Goal: Book appointment/travel/reservation

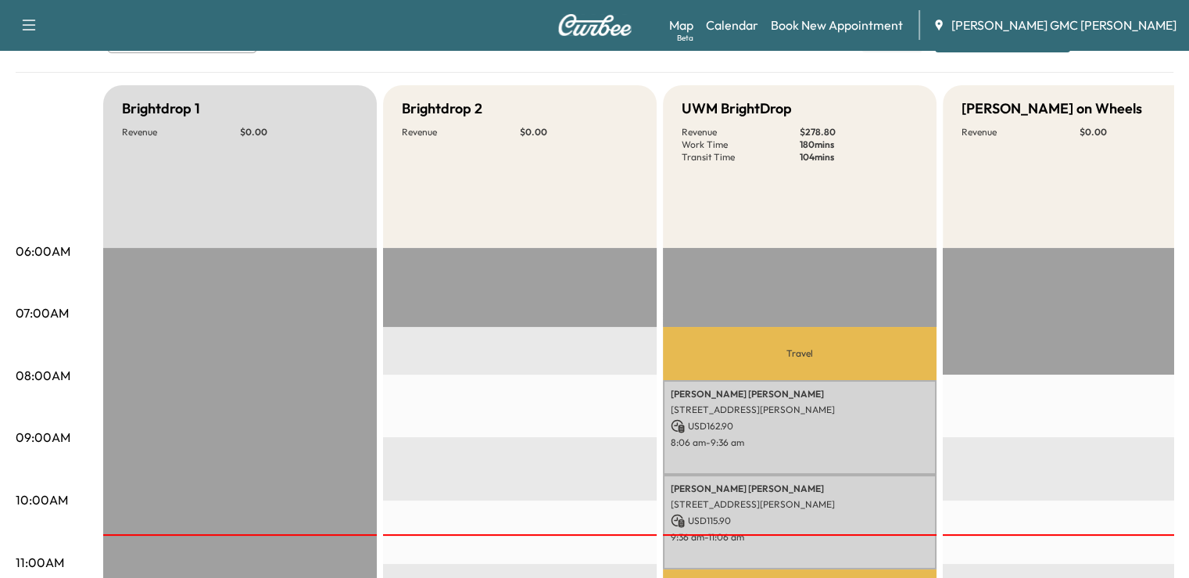
scroll to position [13, 0]
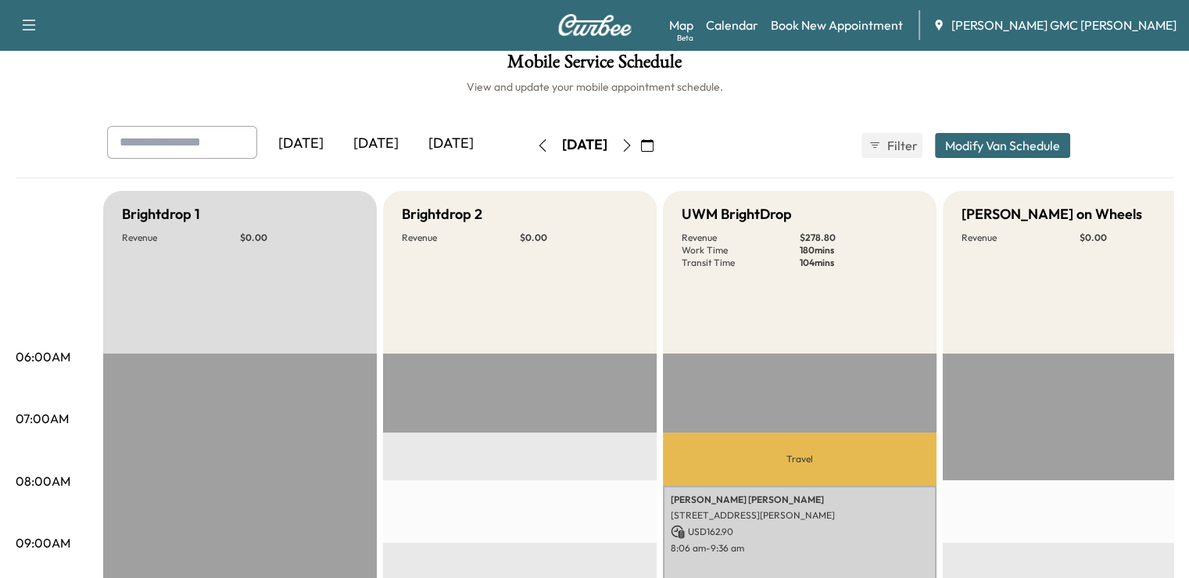
click at [633, 145] on icon "button" at bounding box center [627, 145] width 13 height 13
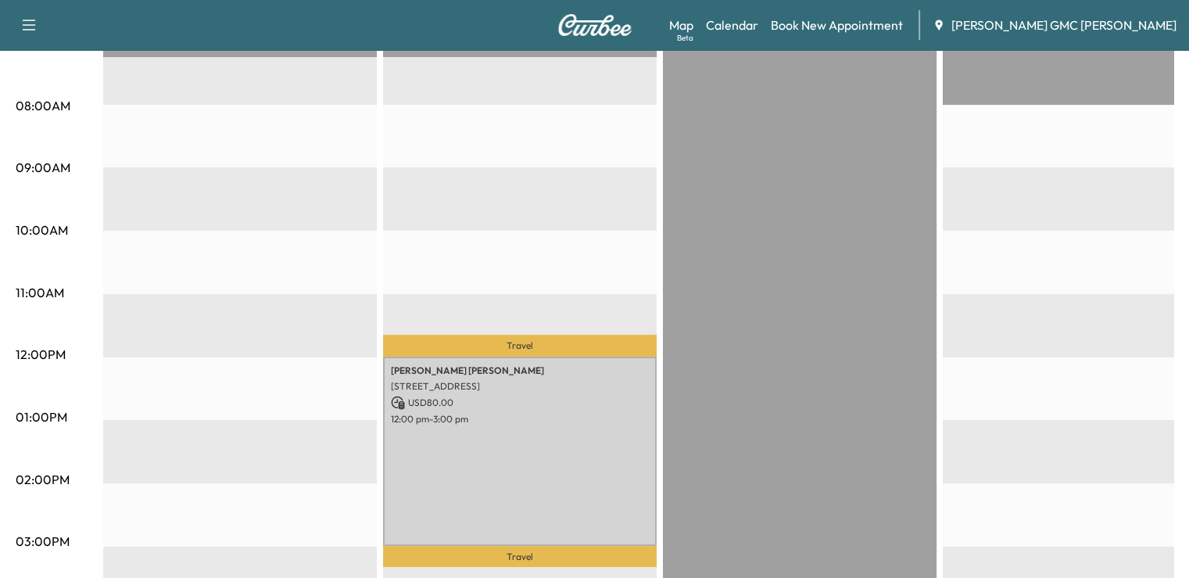
scroll to position [386, 0]
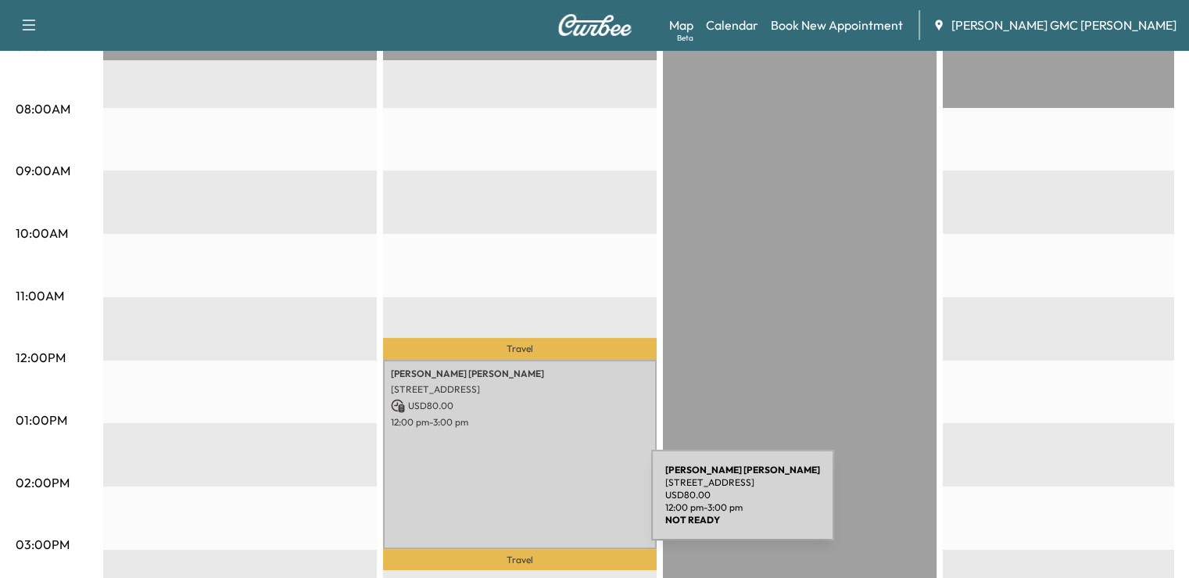
click at [534, 504] on div "[PERSON_NAME] [STREET_ADDRESS] USD 80.00 12:00 pm - 3:00 pm" at bounding box center [520, 454] width 274 height 189
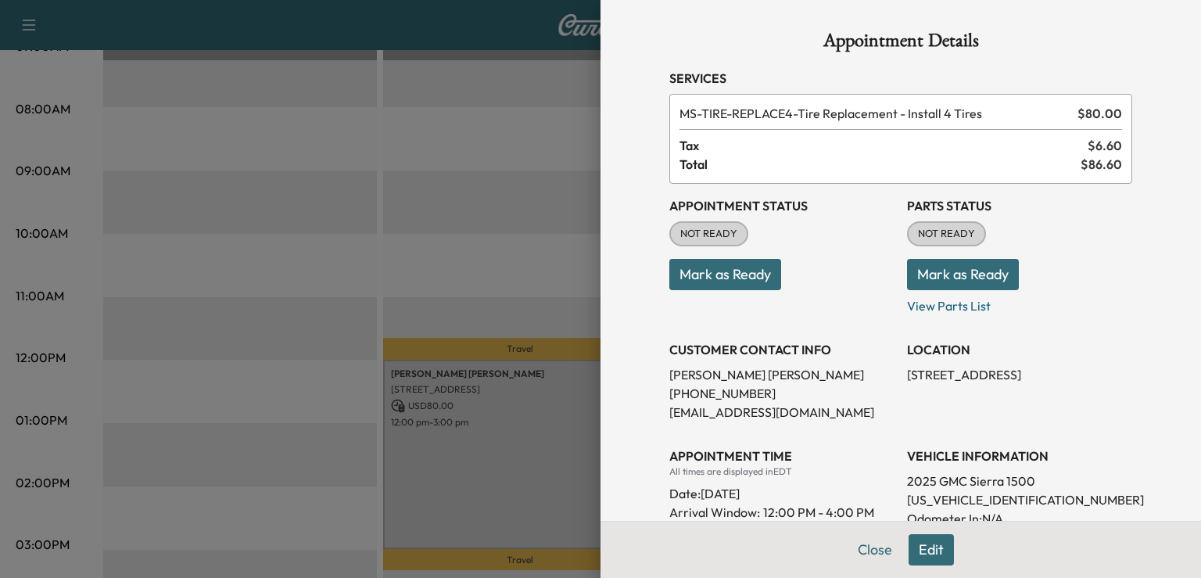
click at [549, 184] on div at bounding box center [600, 289] width 1201 height 578
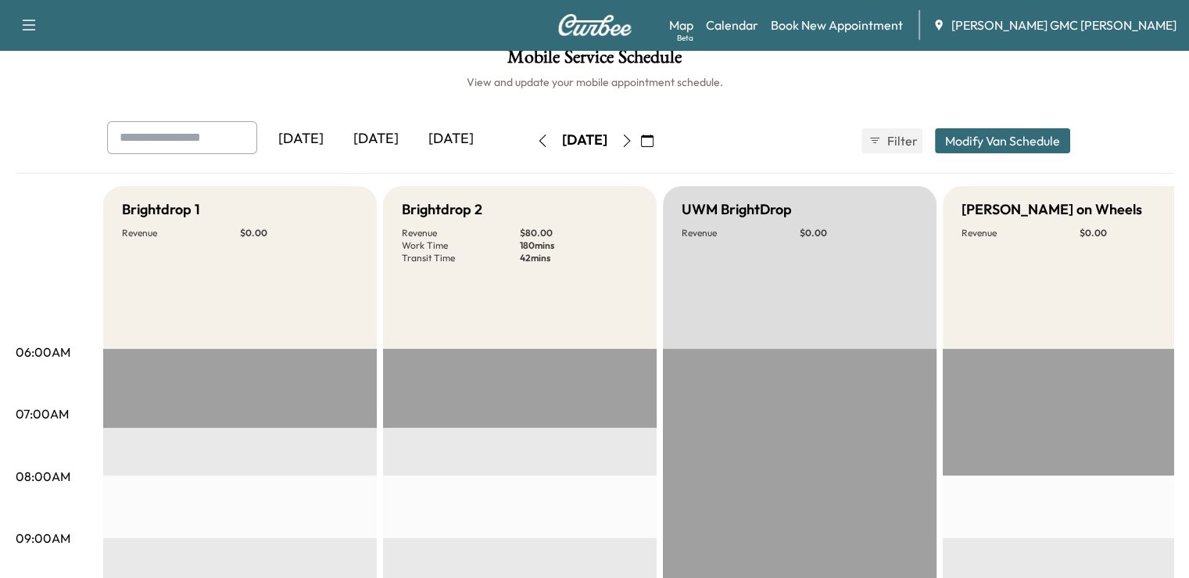
scroll to position [2, 0]
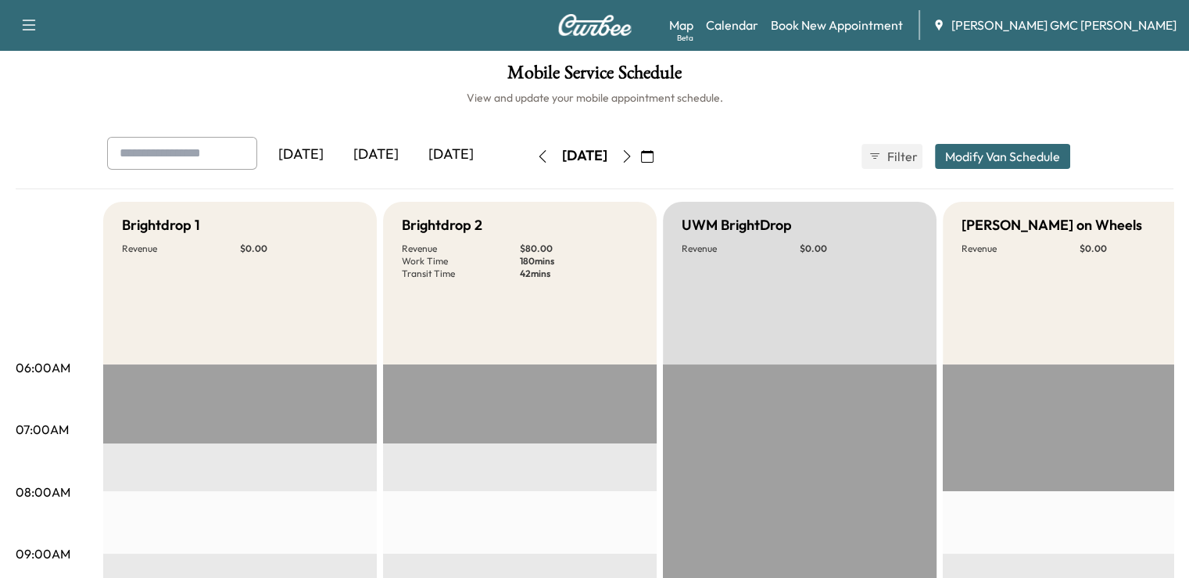
click at [633, 156] on icon "button" at bounding box center [627, 156] width 13 height 13
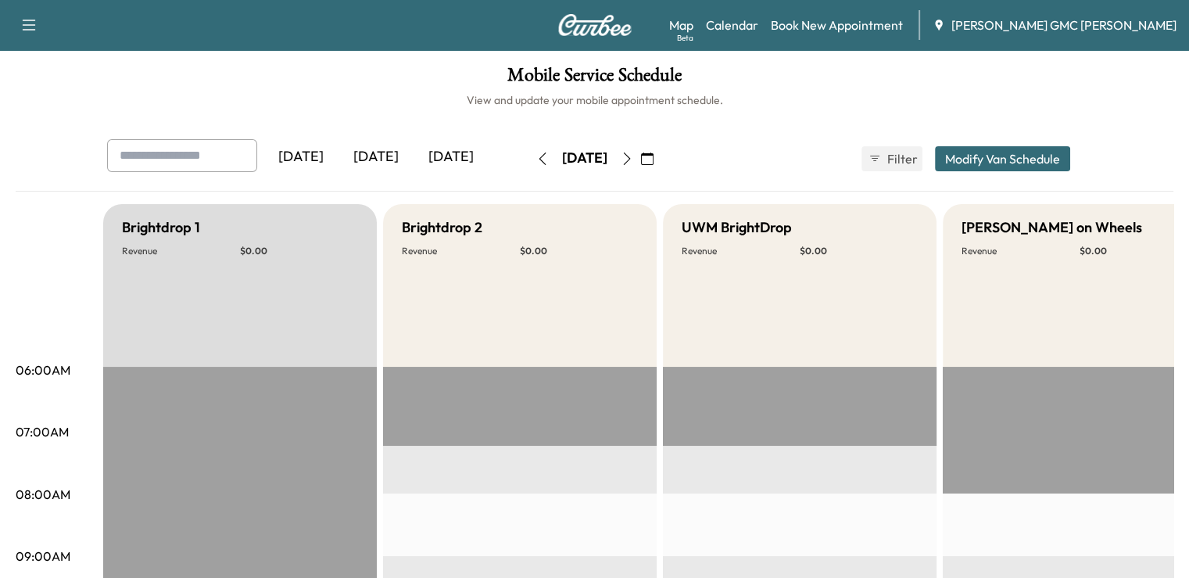
click at [640, 168] on button "button" at bounding box center [627, 158] width 27 height 25
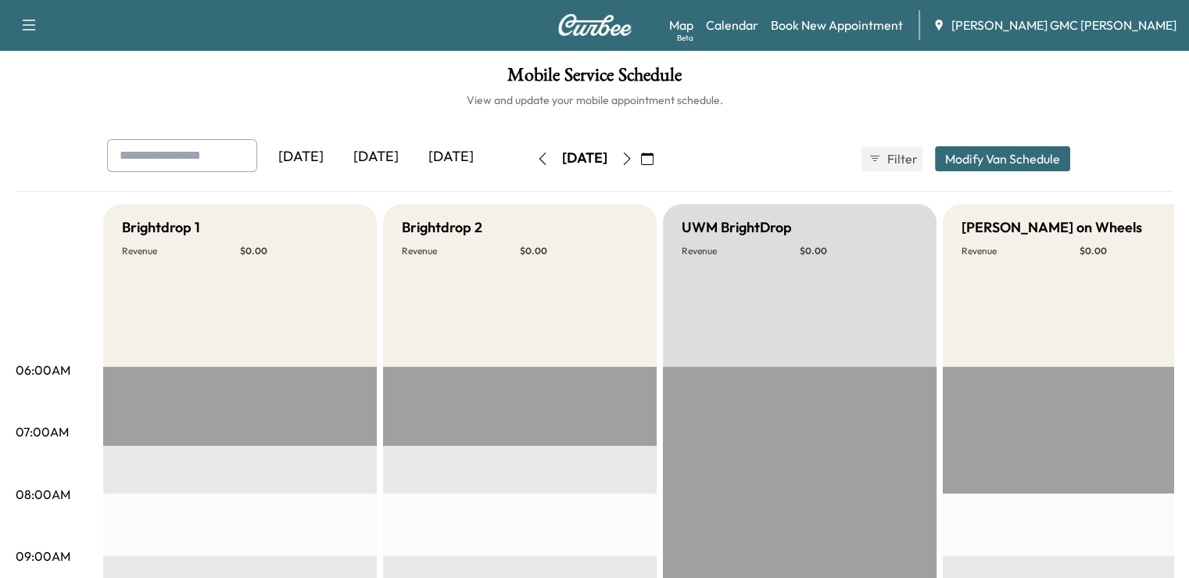
click at [640, 162] on button "button" at bounding box center [627, 158] width 27 height 25
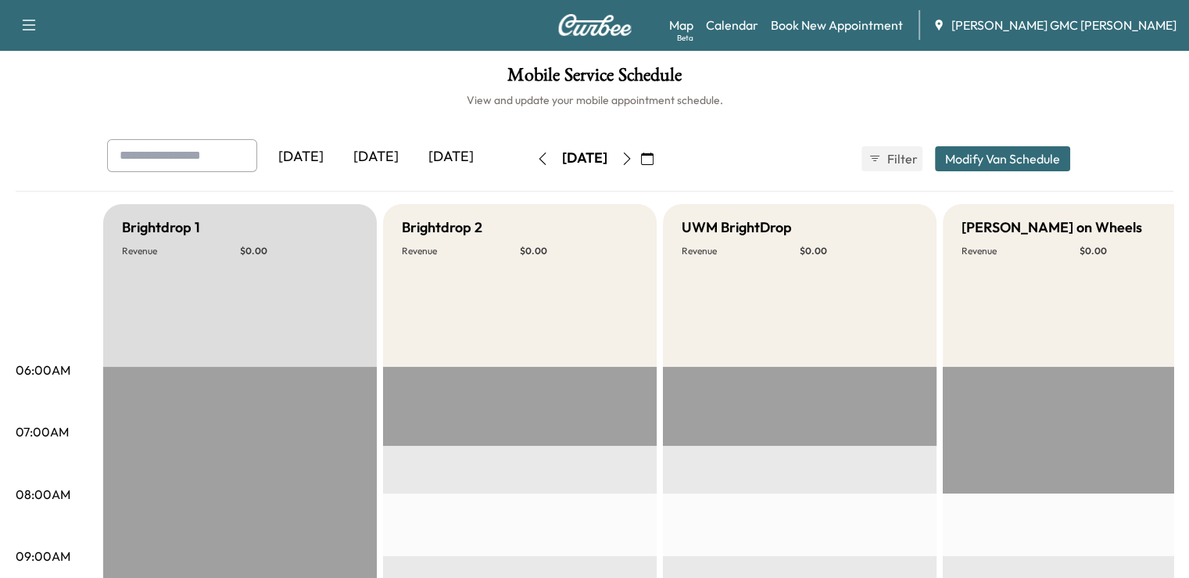
click at [529, 168] on button "button" at bounding box center [542, 158] width 27 height 25
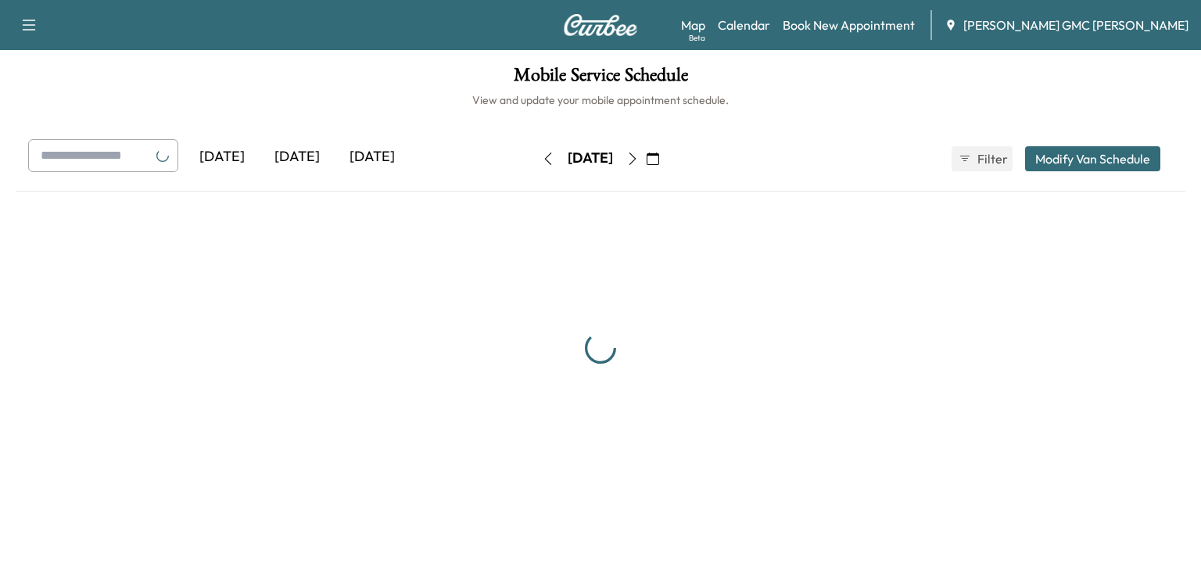
click at [535, 168] on button "button" at bounding box center [548, 158] width 27 height 25
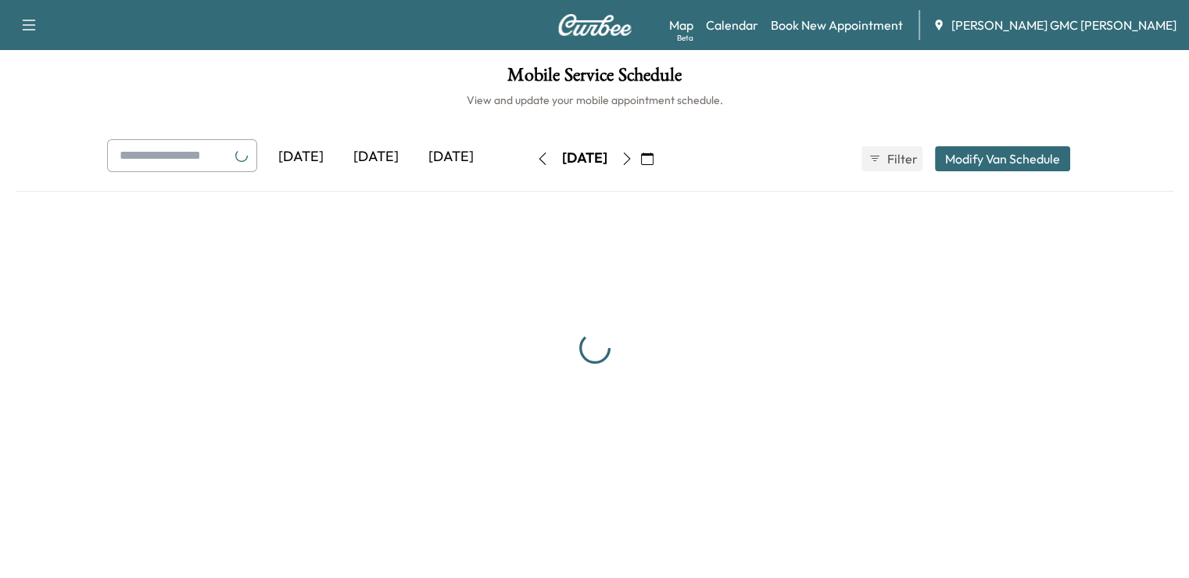
click at [529, 168] on button "button" at bounding box center [542, 158] width 27 height 25
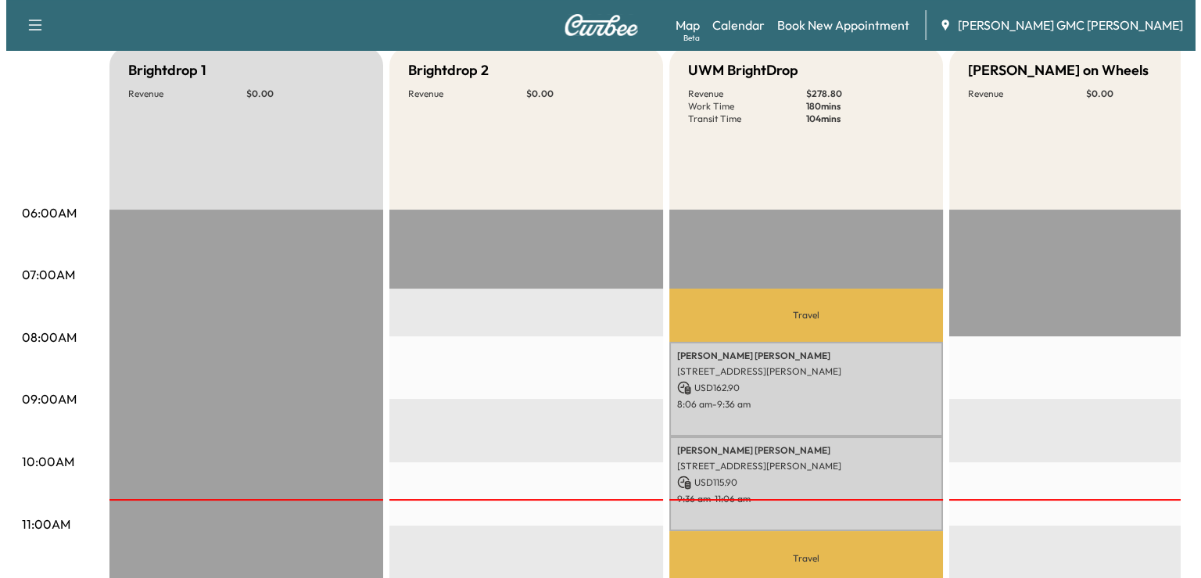
scroll to position [175, 0]
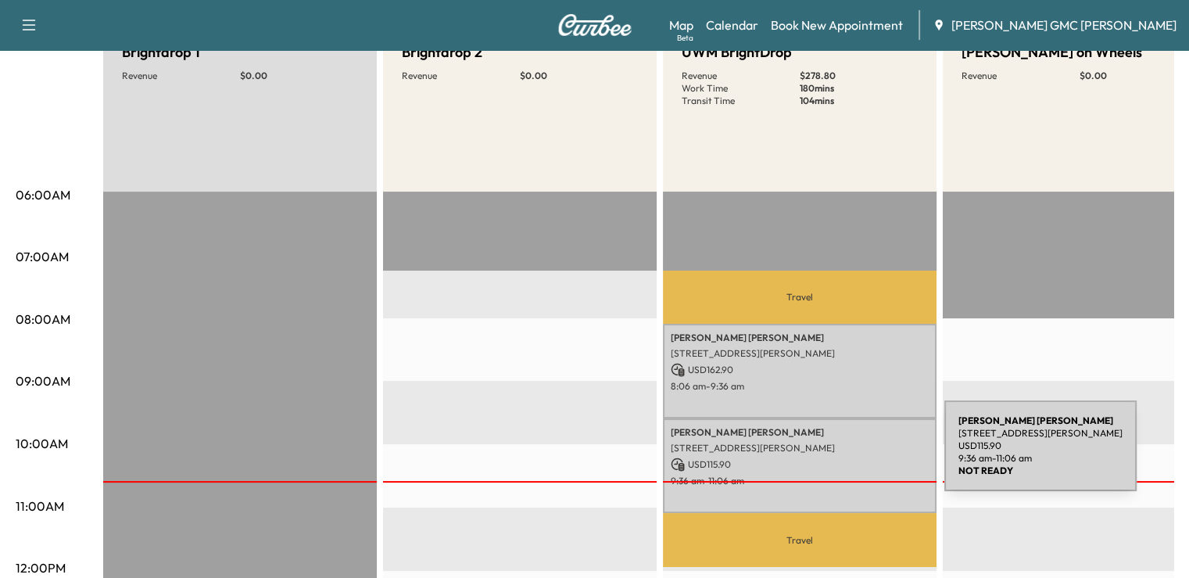
click at [827, 457] on p "USD 115.90" at bounding box center [800, 464] width 258 height 14
